Goal: Navigation & Orientation: Find specific page/section

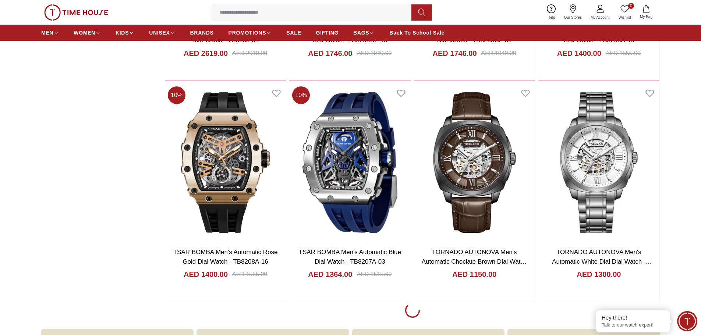
scroll to position [920, 0]
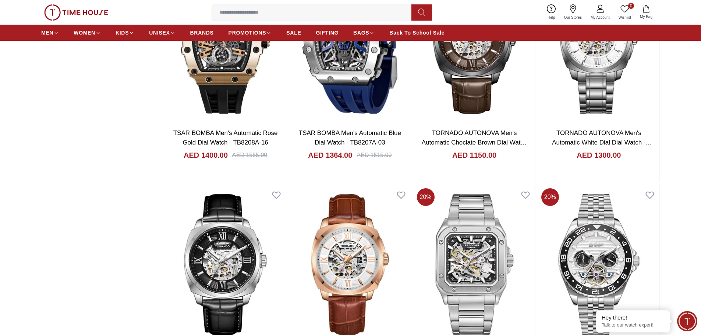
scroll to position [1104, 0]
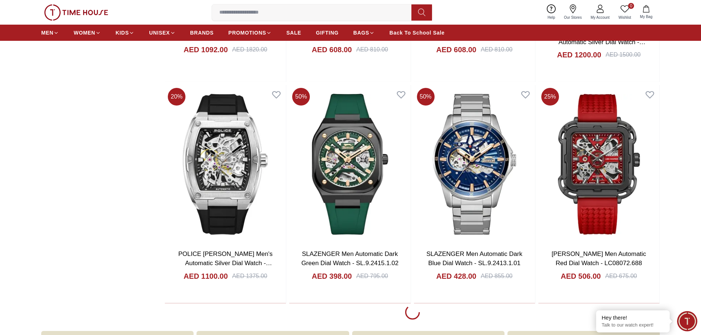
scroll to position [3128, 0]
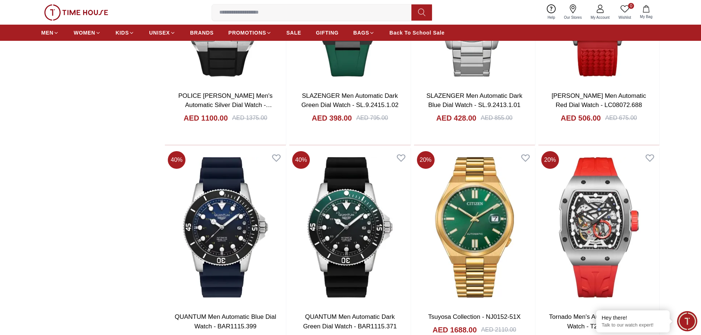
scroll to position [3312, 0]
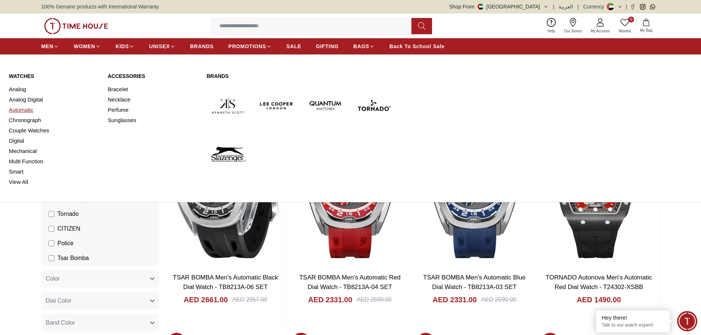
click at [21, 110] on link "Automatic" at bounding box center [54, 110] width 90 height 10
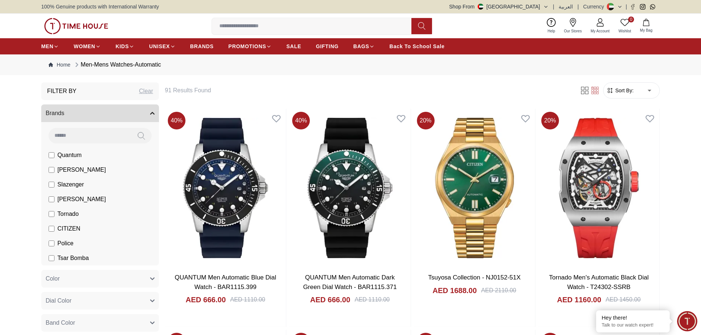
scroll to position [650, 0]
